Goal: Task Accomplishment & Management: Manage account settings

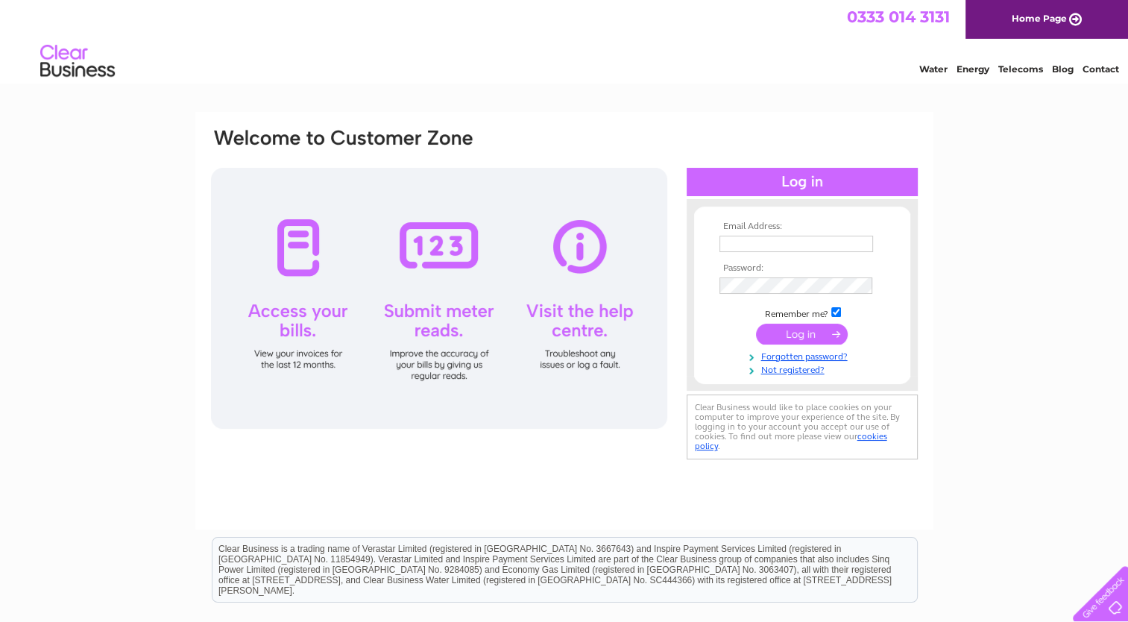
type input "sam.pryor@wardandburke.com"
click at [813, 327] on input "submit" at bounding box center [802, 334] width 92 height 21
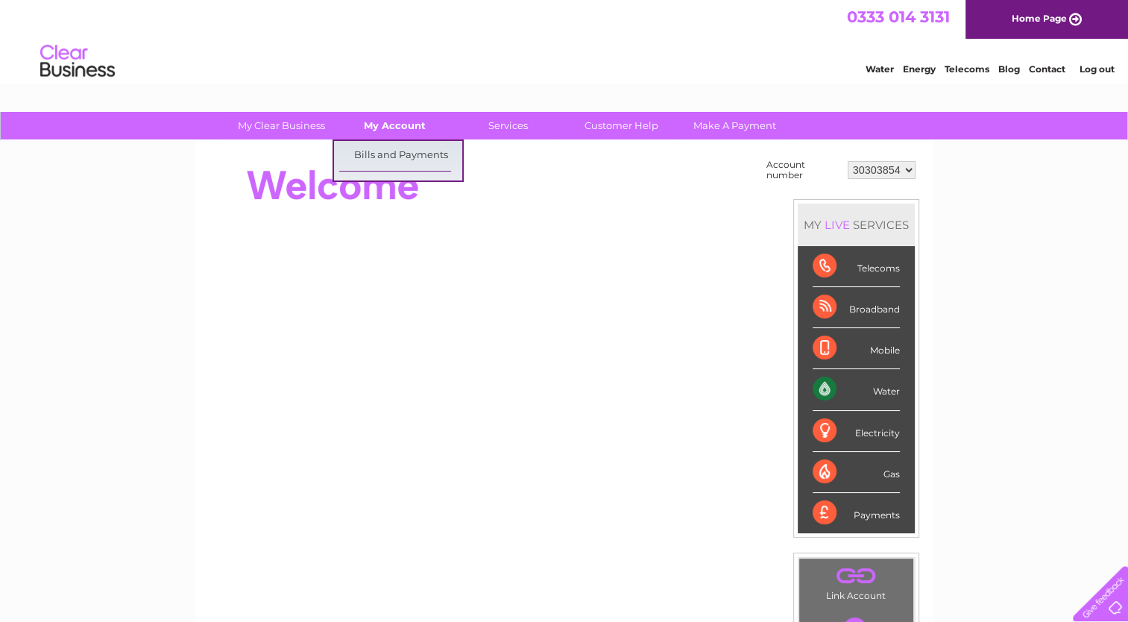
click at [385, 130] on link "My Account" at bounding box center [394, 126] width 123 height 28
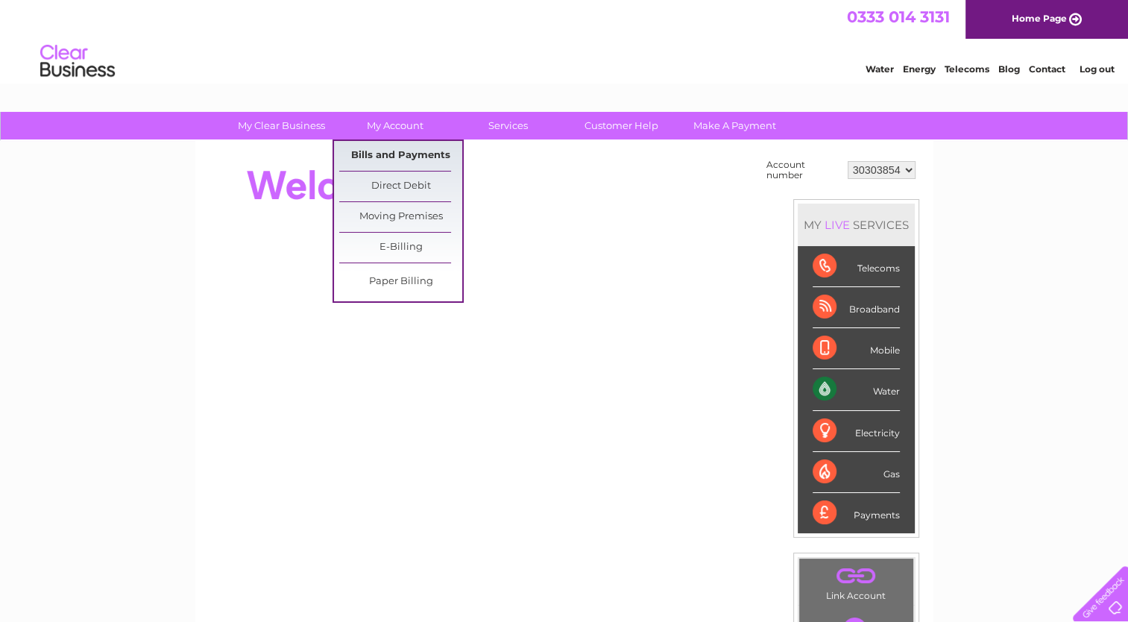
click at [395, 144] on link "Bills and Payments" at bounding box center [400, 156] width 123 height 30
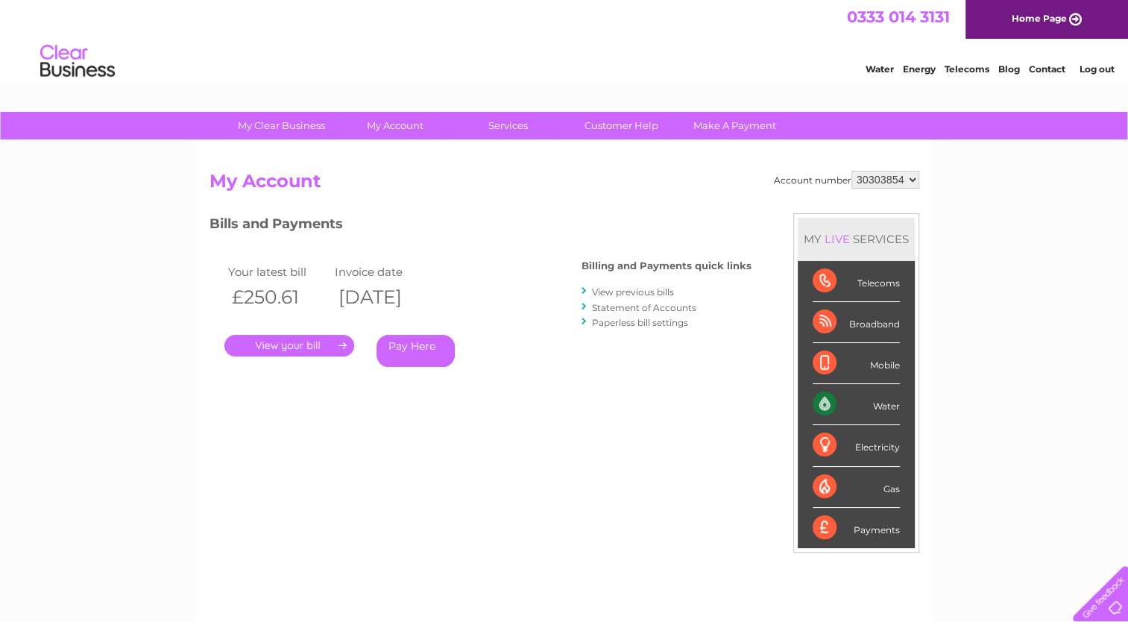
click at [325, 344] on link "." at bounding box center [290, 346] width 130 height 22
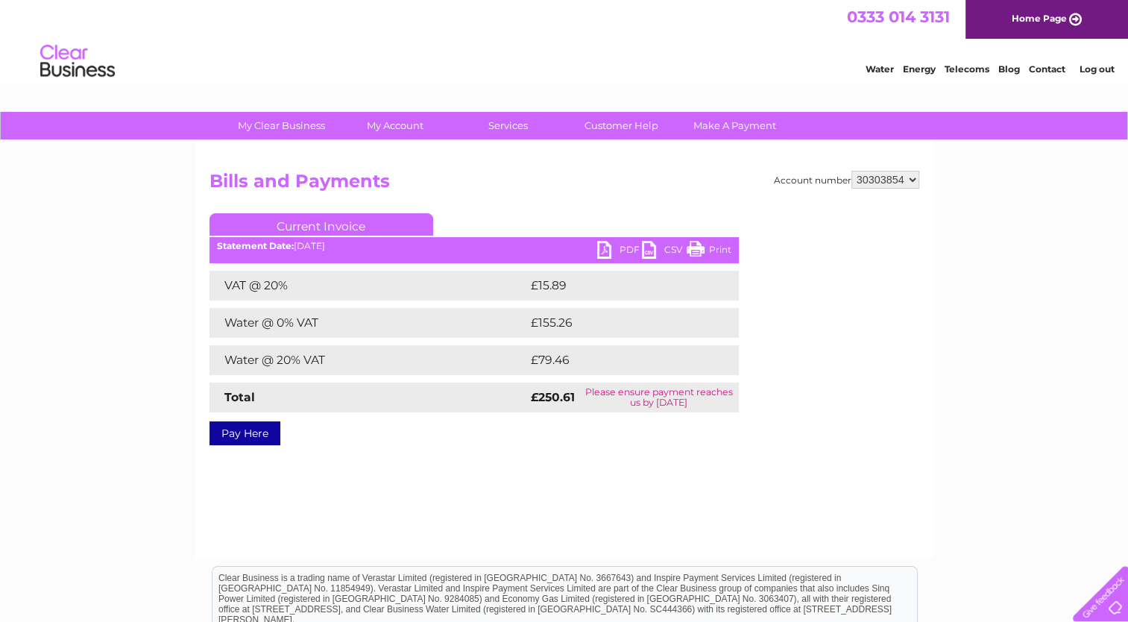
click at [599, 249] on link "PDF" at bounding box center [619, 252] width 45 height 22
